Goal: Transaction & Acquisition: Subscribe to service/newsletter

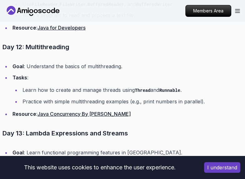
scroll to position [1801, 0]
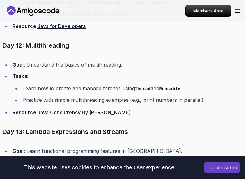
click at [216, 167] on button "I understand" at bounding box center [222, 167] width 36 height 11
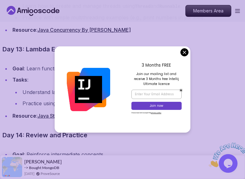
scroll to position [0, 0]
drag, startPoint x: 185, startPoint y: 51, endPoint x: 66, endPoint y: 107, distance: 131.9
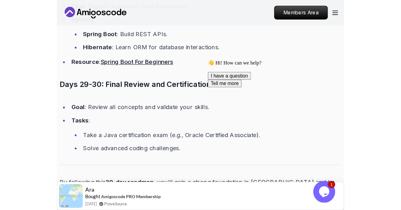
scroll to position [2707, 0]
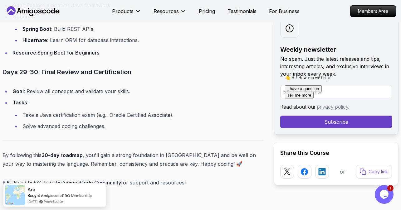
click at [52, 53] on link "Spring Boot For Beginners" at bounding box center [68, 53] width 62 height 6
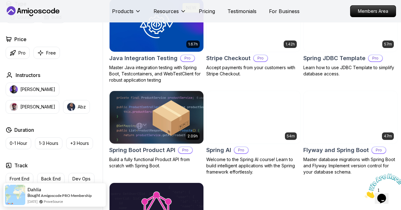
scroll to position [397, 0]
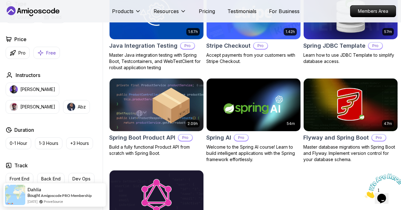
click at [47, 57] on button "Free" at bounding box center [46, 53] width 26 height 12
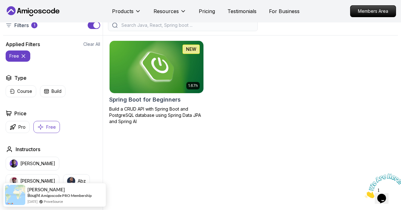
scroll to position [151, 0]
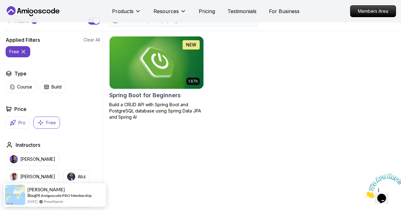
click at [19, 123] on p "Pro" at bounding box center [21, 123] width 7 height 6
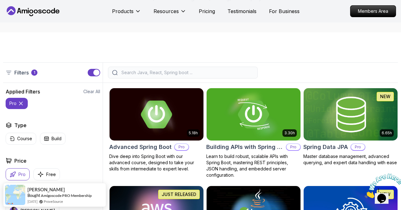
scroll to position [116, 0]
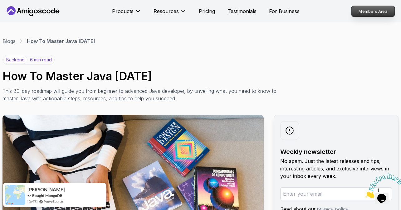
click at [244, 16] on p "Members Area" at bounding box center [372, 11] width 43 height 11
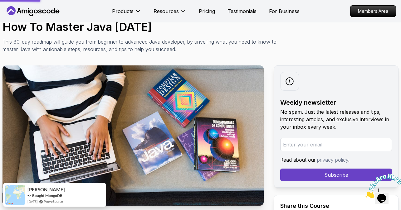
scroll to position [83, 0]
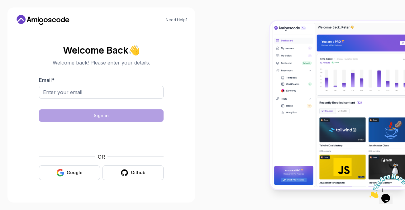
click at [99, 103] on div at bounding box center [101, 103] width 125 height 6
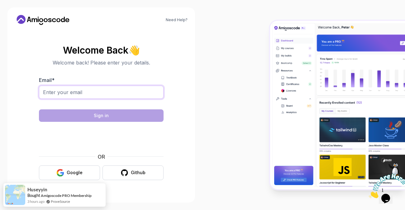
click at [97, 93] on input "Email *" at bounding box center [101, 92] width 125 height 13
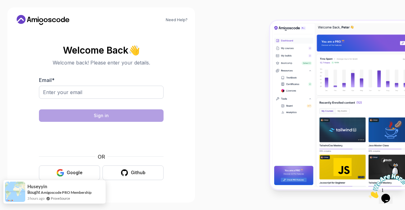
click at [83, 179] on div "Huseyyin Bought Amigoscode PRO Membership 3 hours ago ProveSource" at bounding box center [48, 191] width 90 height 23
click at [82, 176] on button "Google" at bounding box center [69, 173] width 61 height 15
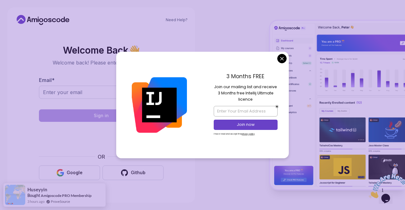
click at [244, 61] on body "Need Help? Welcome Back 👋 Welcome back! Please enter your details. Email * Sign…" at bounding box center [202, 105] width 405 height 210
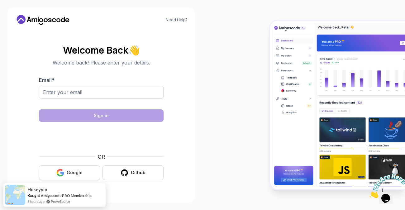
click at [69, 172] on div "Google" at bounding box center [75, 173] width 16 height 6
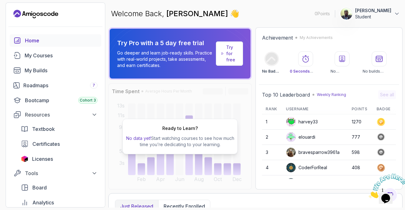
click at [236, 59] on p "Try for free" at bounding box center [232, 53] width 12 height 19
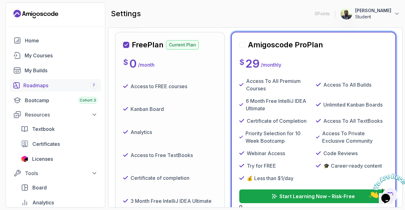
click at [47, 84] on div "Roadmaps 7" at bounding box center [60, 85] width 74 height 7
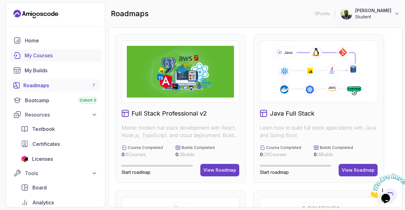
click at [43, 55] on div "My Courses" at bounding box center [61, 55] width 73 height 7
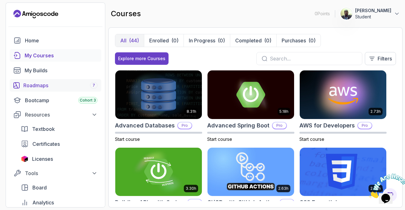
click at [36, 83] on div "Roadmaps 7" at bounding box center [60, 85] width 74 height 7
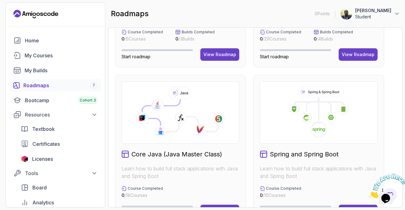
scroll to position [33, 0]
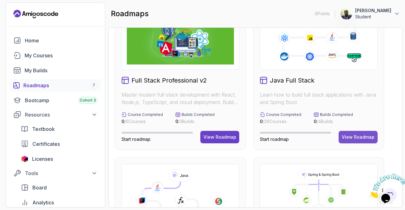
click at [353, 137] on div "View Roadmap" at bounding box center [358, 137] width 33 height 6
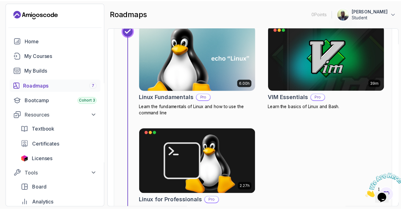
scroll to position [314, 0]
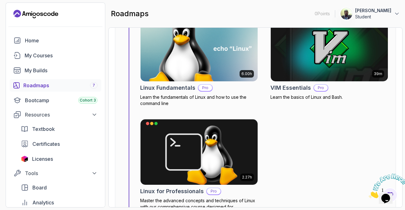
click at [190, 69] on img at bounding box center [199, 48] width 123 height 69
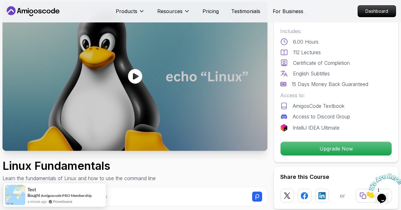
scroll to position [17, 0]
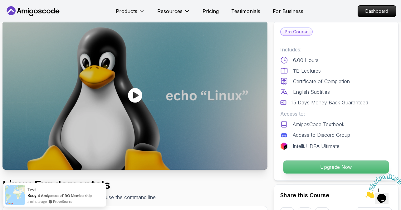
click at [326, 169] on p "Upgrade Now" at bounding box center [335, 167] width 105 height 13
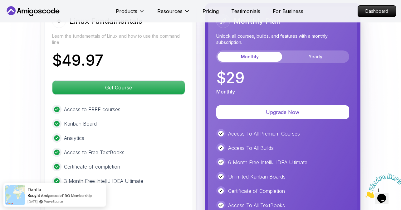
scroll to position [1439, 0]
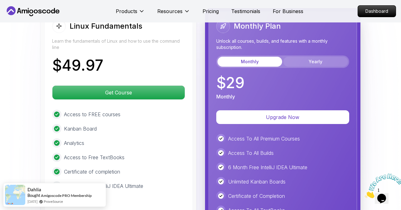
click at [302, 64] on button "Yearly" at bounding box center [315, 62] width 65 height 10
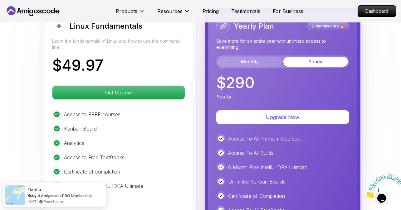
click at [229, 64] on button "Monthly" at bounding box center [249, 62] width 65 height 10
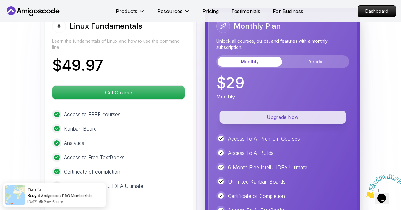
click at [265, 119] on p "Upgrade Now" at bounding box center [282, 117] width 126 height 13
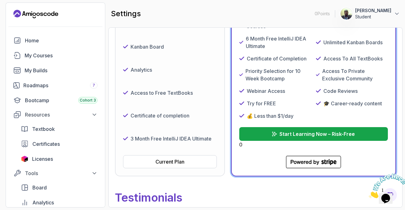
scroll to position [149, 0]
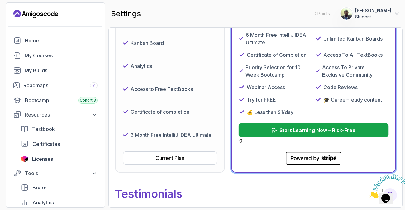
click at [301, 134] on p "Start Learning Now – Risk-Free" at bounding box center [317, 130] width 76 height 7
